Goal: Find specific page/section: Find specific page/section

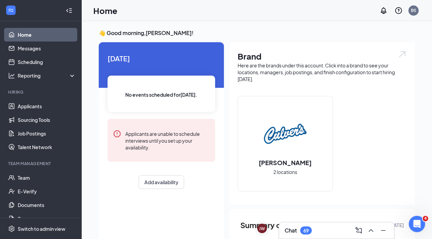
click at [317, 228] on div "Chat 69" at bounding box center [337, 230] width 104 height 11
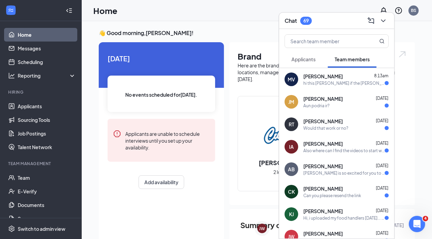
click at [330, 76] on span "[PERSON_NAME]" at bounding box center [323, 76] width 40 height 7
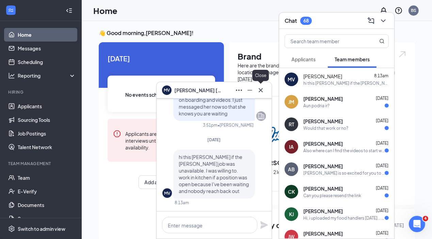
click at [262, 93] on icon "Cross" at bounding box center [261, 90] width 8 height 8
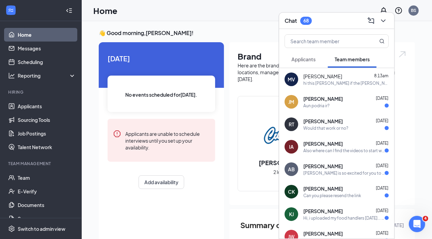
click at [316, 61] on span "Applicants" at bounding box center [304, 59] width 24 height 6
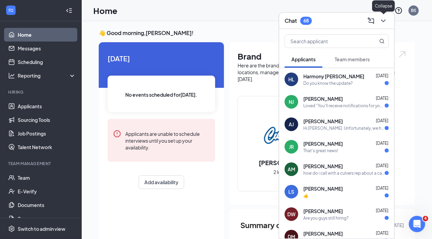
click at [383, 22] on icon "ChevronDown" at bounding box center [383, 21] width 8 height 8
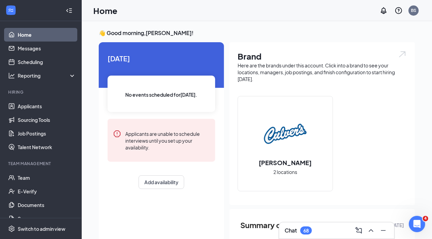
click at [139, 196] on div "[DATE] No events scheduled for [DATE] . Applicants are unable to schedule inter…" at bounding box center [161, 121] width 125 height 158
click at [108, 186] on div "Add availability" at bounding box center [162, 182] width 108 height 14
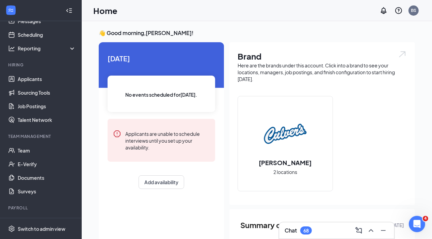
scroll to position [54, 0]
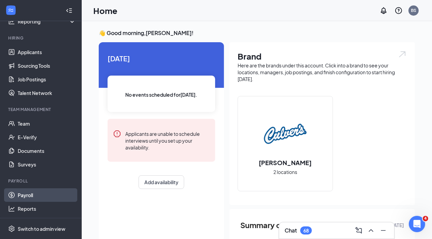
click at [40, 195] on link "Payroll" at bounding box center [47, 195] width 58 height 14
